Goal: Task Accomplishment & Management: Manage account settings

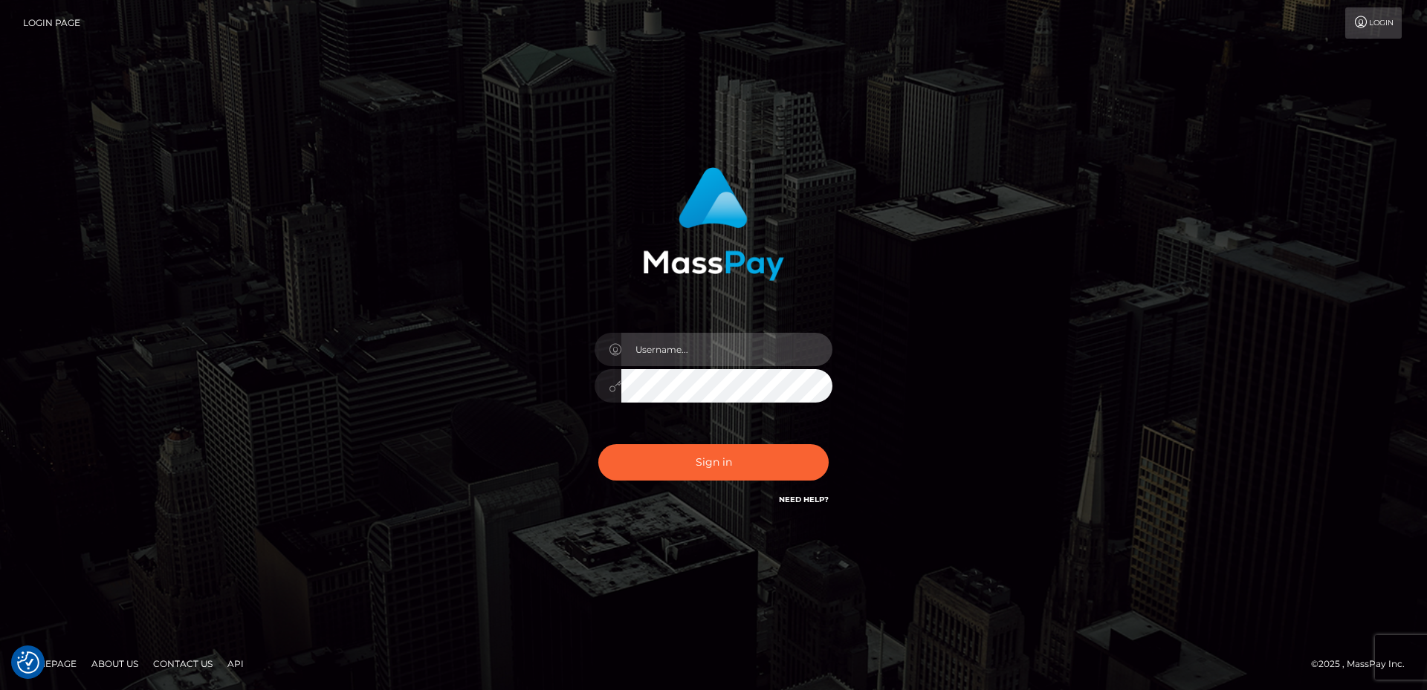
type input "[PERSON_NAME].Spree"
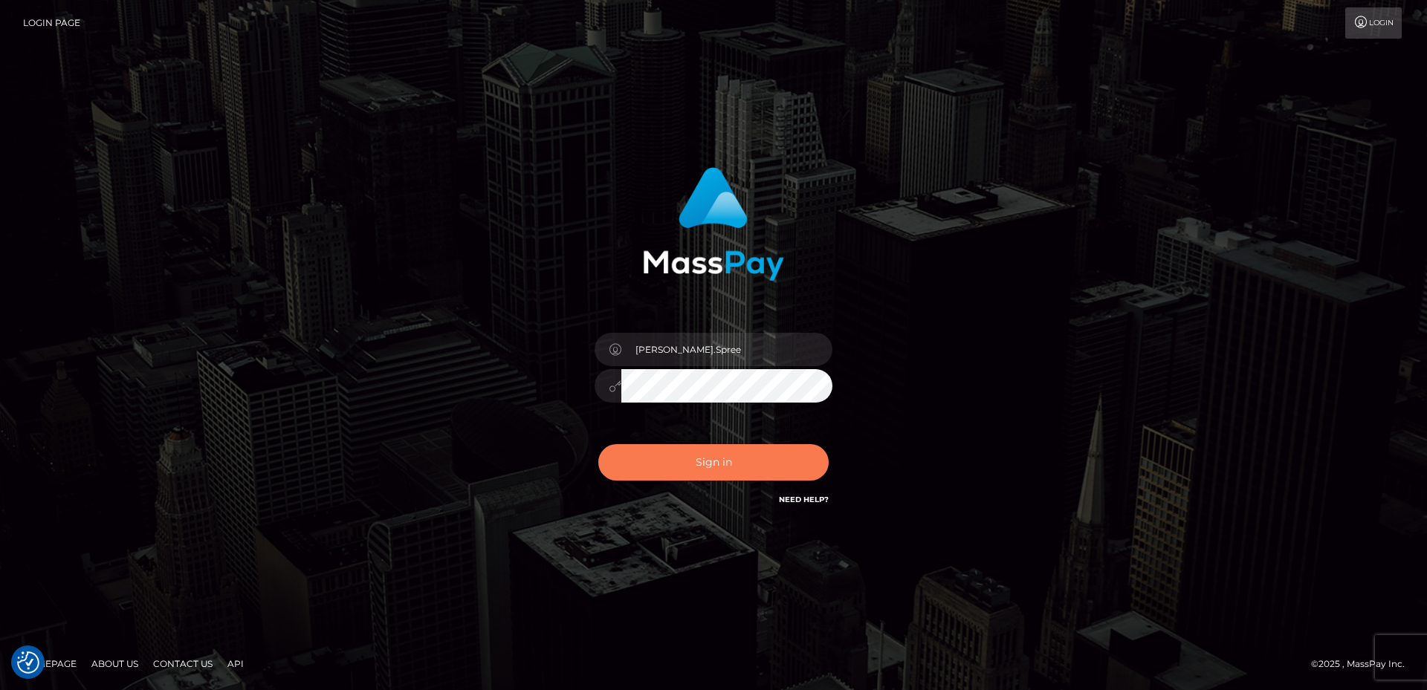
click at [724, 471] on button "Sign in" at bounding box center [713, 462] width 230 height 36
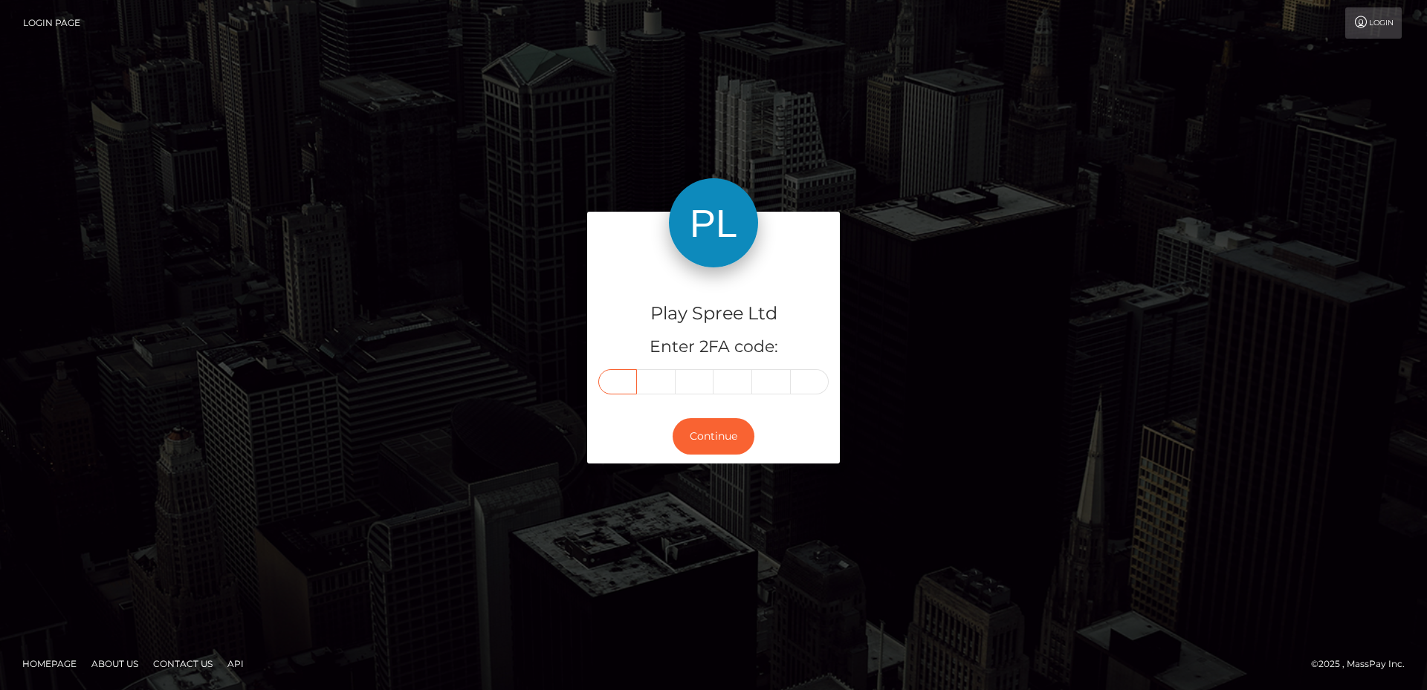
click at [622, 379] on input "text" at bounding box center [617, 381] width 39 height 25
type input "8"
type input "2"
type input "3"
type input "5"
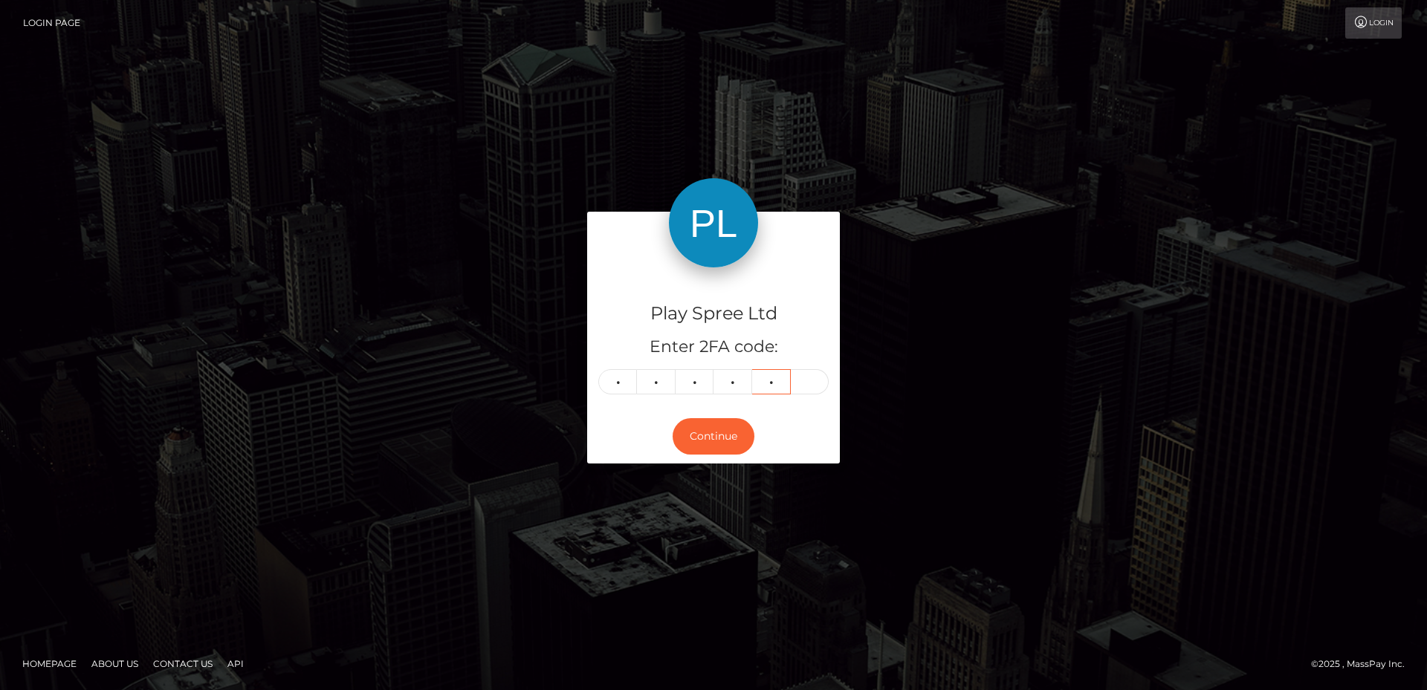
type input "7"
type input "9"
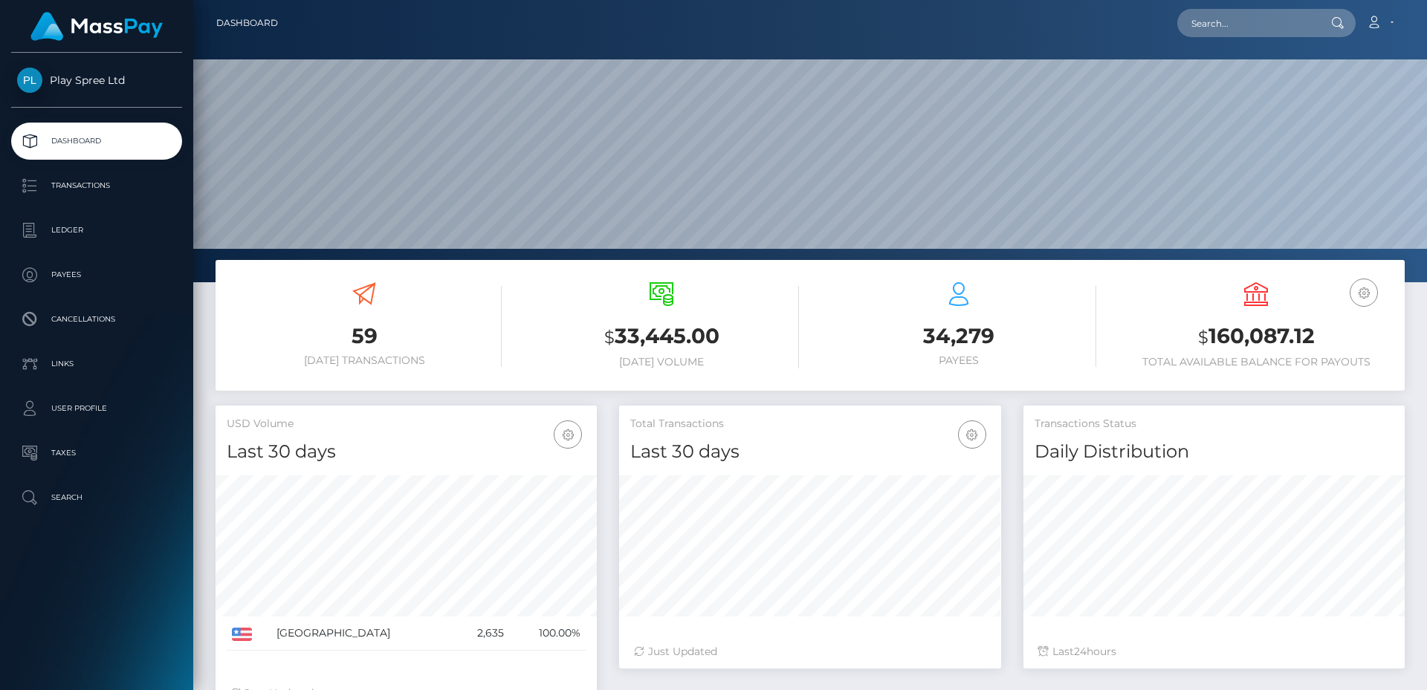
scroll to position [264, 382]
click at [1230, 342] on h3 "$ 160,087.12" at bounding box center [1256, 337] width 275 height 30
copy h3 "160,087.12"
